Goal: Book appointment/travel/reservation

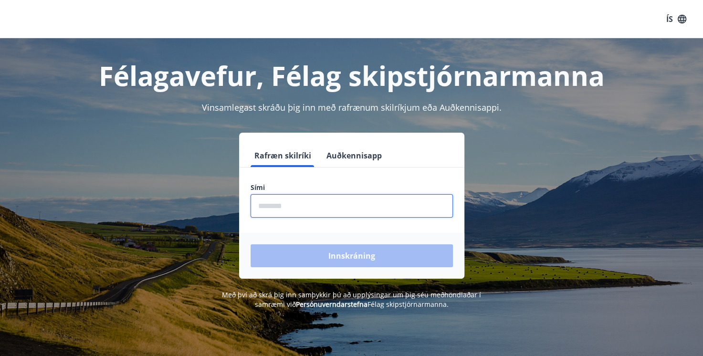
click at [426, 202] on input "phone" at bounding box center [352, 205] width 202 height 23
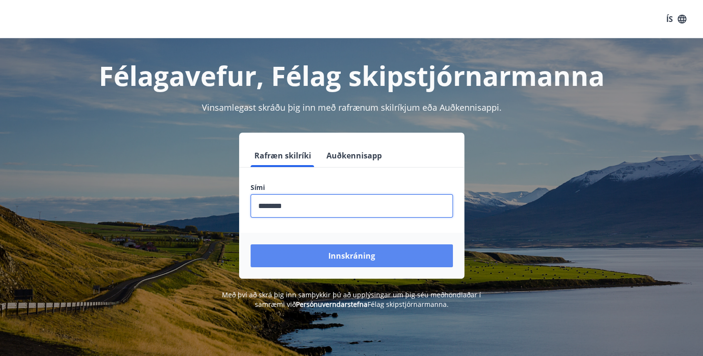
type input "********"
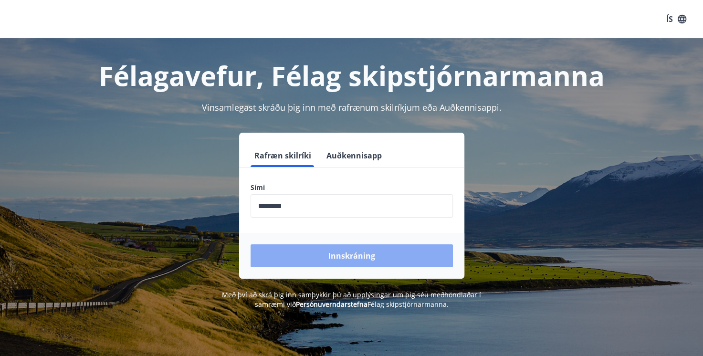
click at [383, 256] on button "Innskráning" at bounding box center [352, 255] width 202 height 23
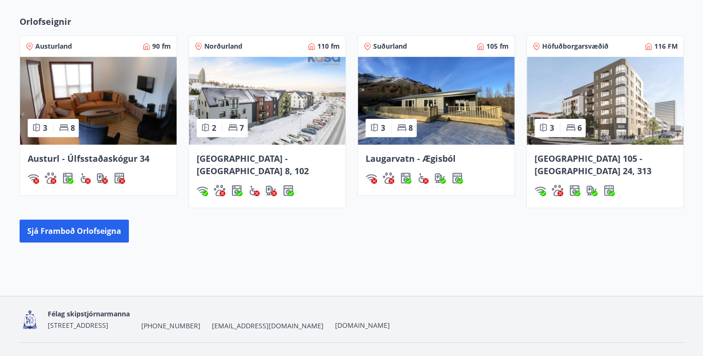
scroll to position [611, 0]
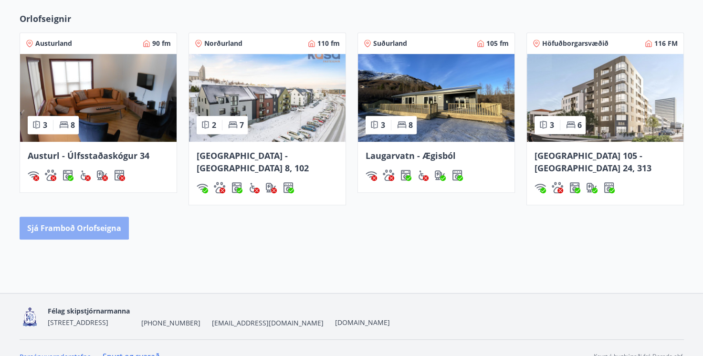
click at [70, 217] on button "Sjá framboð orlofseigna" at bounding box center [74, 228] width 109 height 23
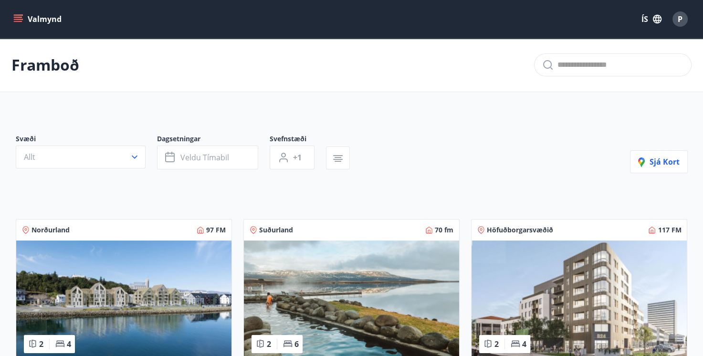
scroll to position [2, 0]
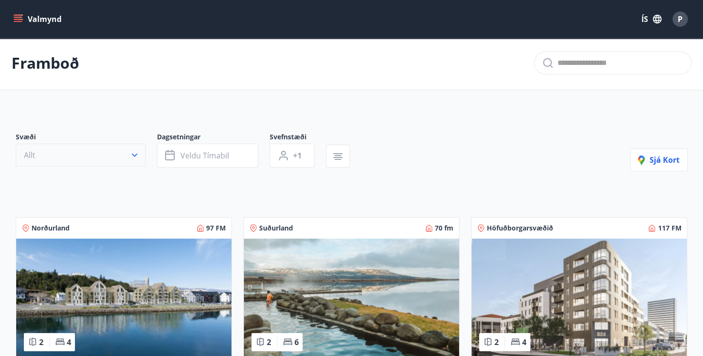
click at [132, 152] on icon "button" at bounding box center [135, 155] width 10 height 10
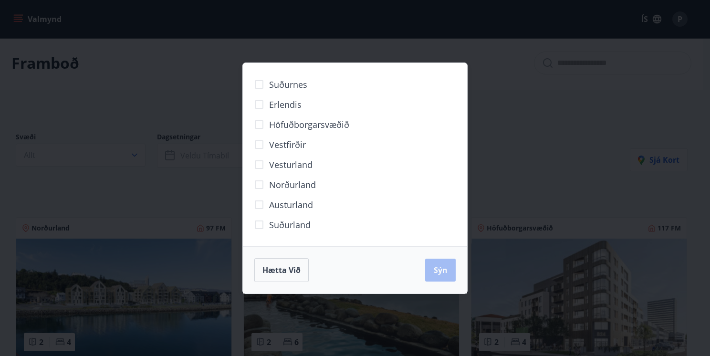
click at [290, 125] on span "Höfuðborgarsvæðið" at bounding box center [309, 124] width 80 height 12
click at [443, 270] on span "Sýn" at bounding box center [441, 270] width 14 height 10
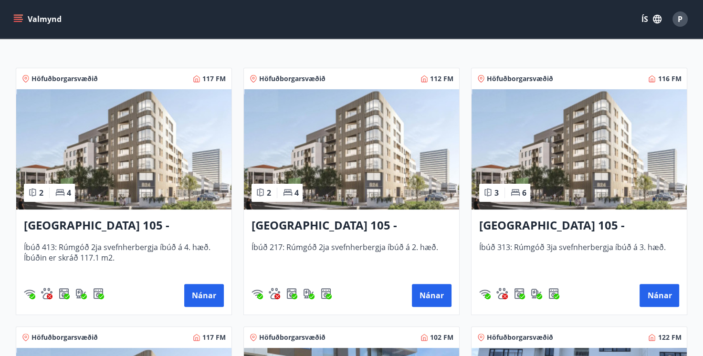
scroll to position [174, 0]
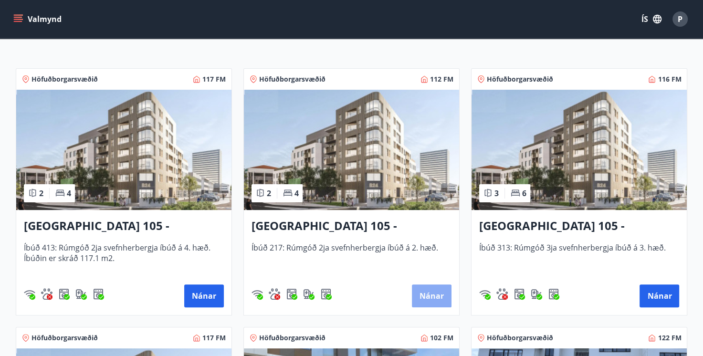
click at [431, 293] on button "Nánar" at bounding box center [432, 295] width 40 height 23
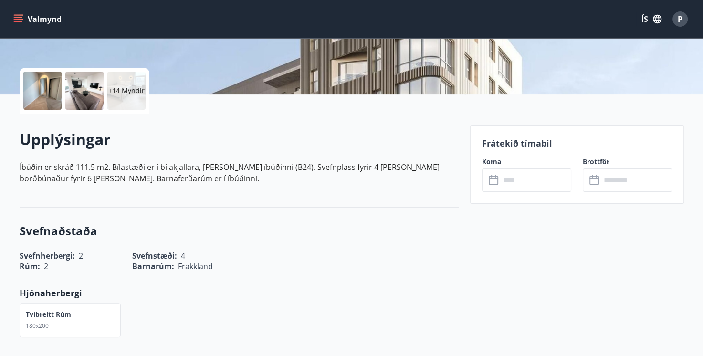
scroll to position [191, 0]
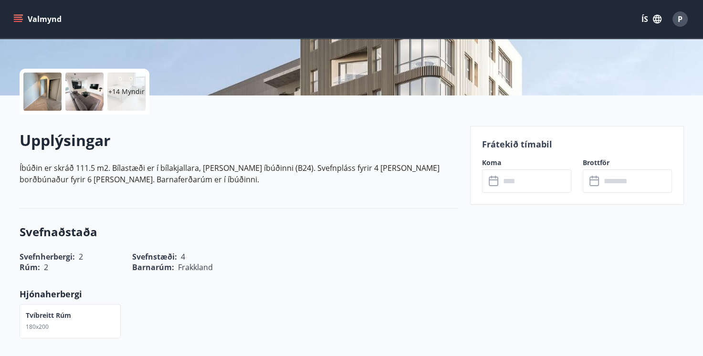
click at [492, 180] on icon at bounding box center [494, 181] width 11 height 11
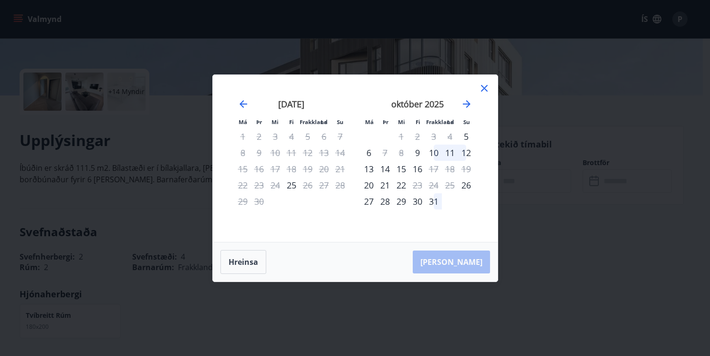
click at [399, 152] on div "8" at bounding box center [401, 153] width 16 height 16
click at [400, 152] on div "8" at bounding box center [401, 153] width 16 height 16
click at [416, 154] on div "9" at bounding box center [417, 153] width 16 height 16
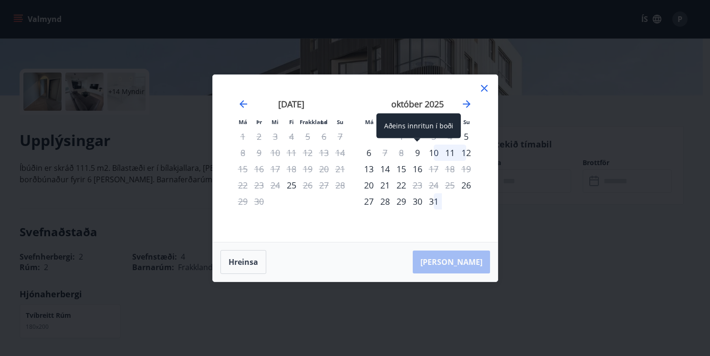
click at [417, 153] on div "9" at bounding box center [417, 153] width 16 height 16
click at [429, 151] on div "10" at bounding box center [434, 153] width 16 height 16
click at [464, 104] on icon "Haltu áfram til að skipta yfir í næsta mánuð." at bounding box center [467, 104] width 8 height 8
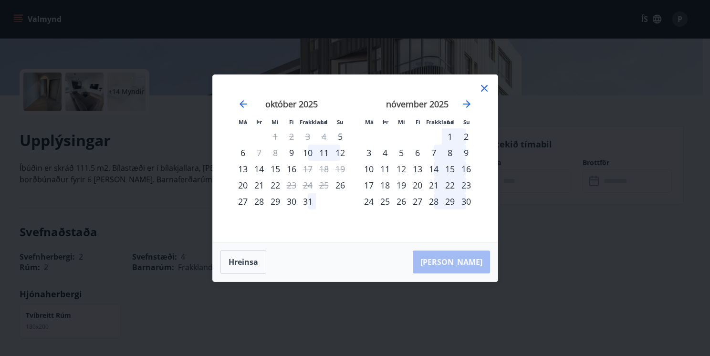
click at [482, 88] on icon at bounding box center [484, 88] width 11 height 11
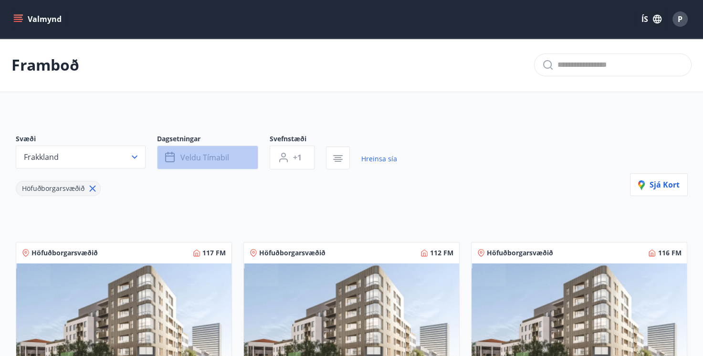
click at [237, 157] on button "Veldu tímabil" at bounding box center [207, 158] width 101 height 24
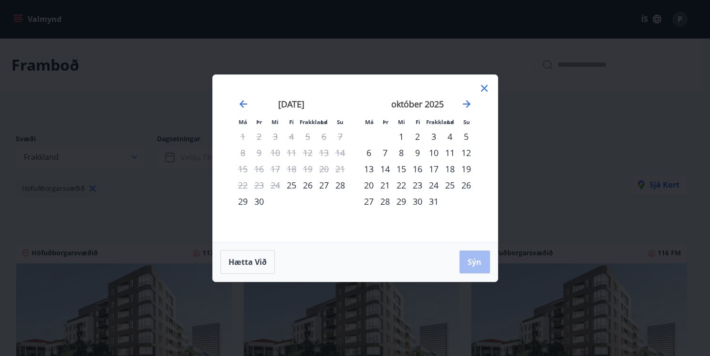
click at [400, 152] on div "8" at bounding box center [401, 153] width 16 height 16
click at [450, 150] on div "11" at bounding box center [450, 153] width 16 height 16
click at [473, 259] on span "Sýn" at bounding box center [475, 262] width 14 height 10
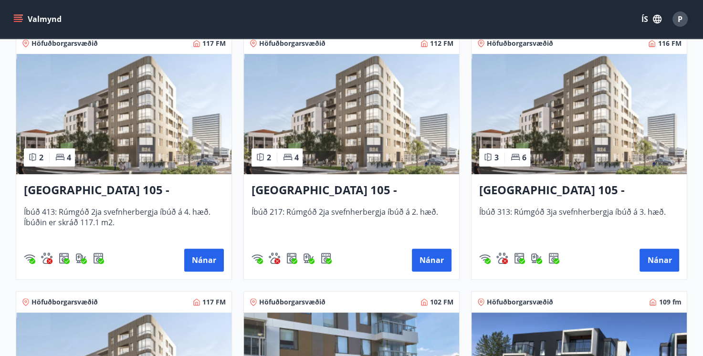
scroll to position [210, 0]
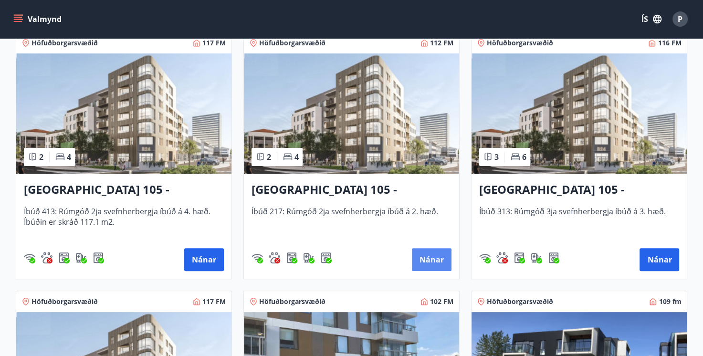
drag, startPoint x: 444, startPoint y: 241, endPoint x: 431, endPoint y: 259, distance: 21.2
click at [431, 259] on div "Reykjavík 105 - [GEOGRAPHIC_DATA] 24, 217 Íbúð 217: Rúmgóð 2ja svefnherbergja í…" at bounding box center [351, 226] width 215 height 105
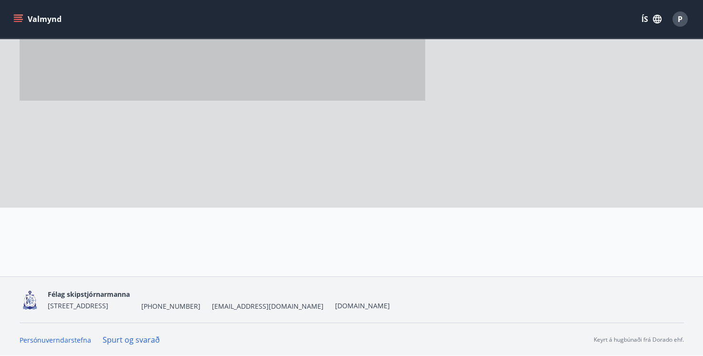
click at [431, 259] on div at bounding box center [351, 98] width 703 height 355
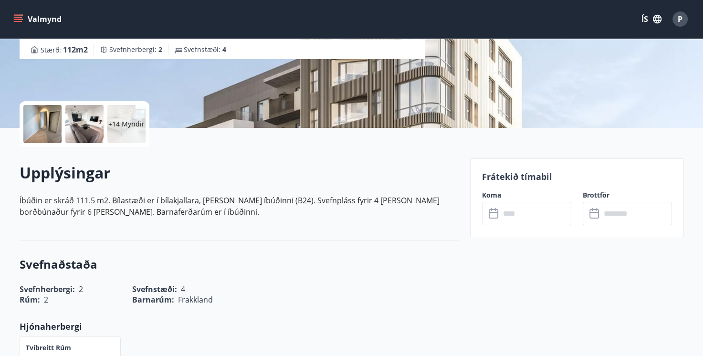
scroll to position [172, 0]
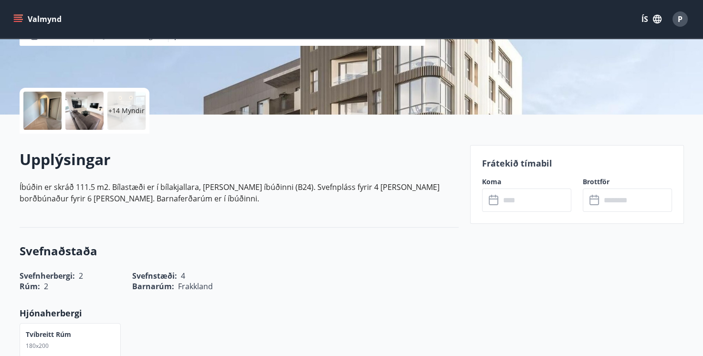
click at [493, 205] on icon at bounding box center [494, 200] width 11 height 11
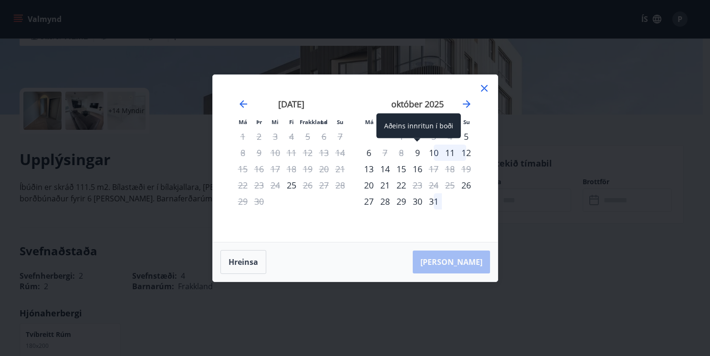
click at [414, 152] on div "9" at bounding box center [417, 153] width 16 height 16
click at [433, 152] on div "10" at bounding box center [434, 153] width 16 height 16
click at [447, 152] on div "11" at bounding box center [450, 153] width 16 height 16
click at [368, 169] on div "13" at bounding box center [369, 169] width 16 height 16
click at [384, 167] on div "14" at bounding box center [385, 169] width 16 height 16
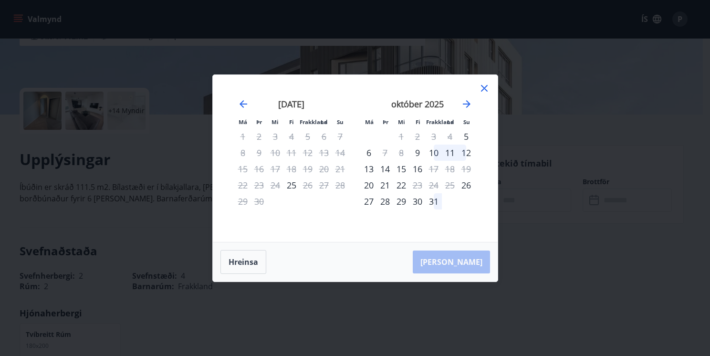
click at [400, 169] on div "15" at bounding box center [401, 169] width 16 height 16
click at [465, 171] on div "19" at bounding box center [466, 169] width 16 height 16
click at [368, 184] on div "20" at bounding box center [369, 185] width 16 height 16
click at [386, 185] on div "21" at bounding box center [385, 185] width 16 height 16
click at [246, 263] on button "Hreinsa" at bounding box center [243, 262] width 46 height 24
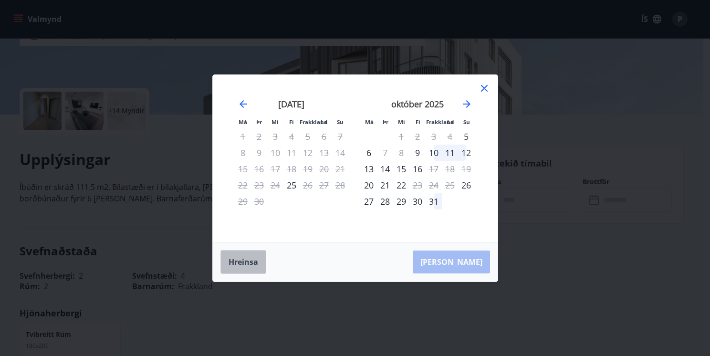
click at [242, 263] on button "Hreinsa" at bounding box center [243, 262] width 46 height 24
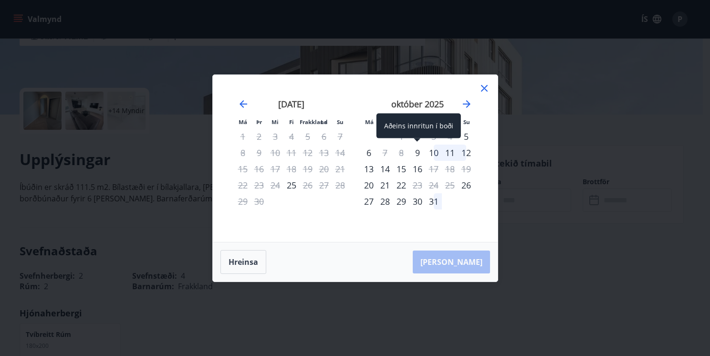
click at [416, 152] on div "9" at bounding box center [417, 153] width 16 height 16
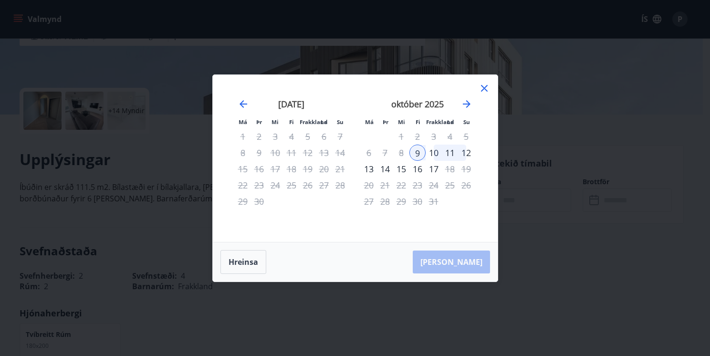
click at [484, 86] on icon at bounding box center [484, 88] width 11 height 11
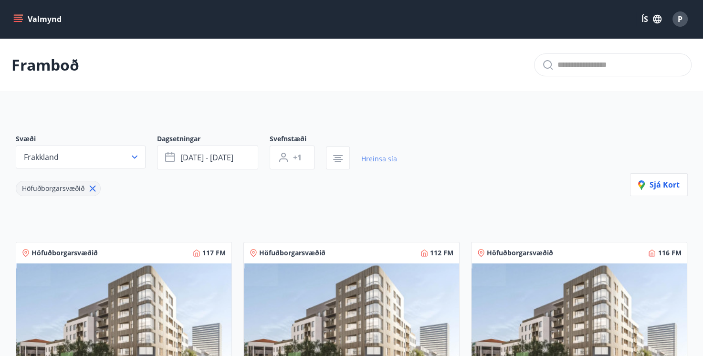
click at [380, 157] on link "Hreinsa sía" at bounding box center [379, 158] width 36 height 21
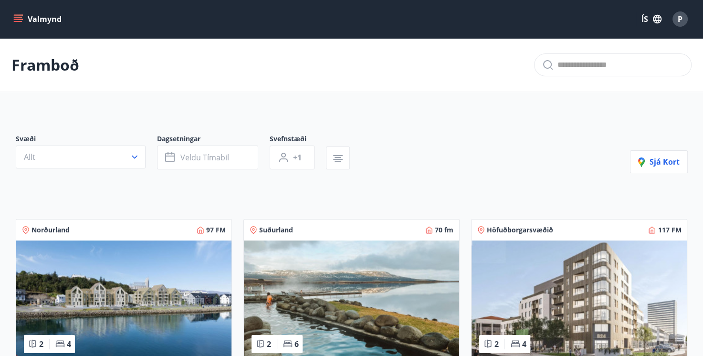
click at [375, 154] on div "Svæði Allt Dagsetningar Veldu tímabil Svefnstæði +1 Sjá kort" at bounding box center [352, 153] width 672 height 39
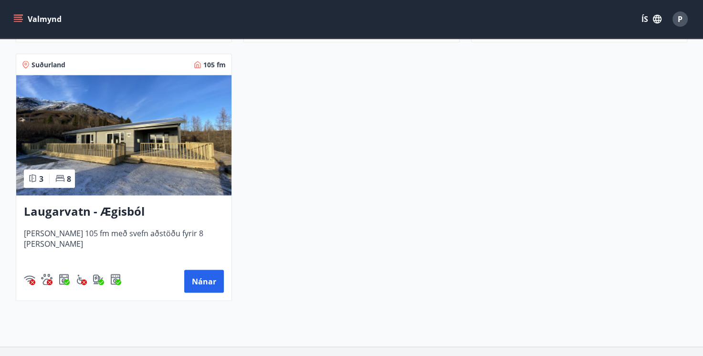
scroll to position [1724, 0]
